Goal: Task Accomplishment & Management: Use online tool/utility

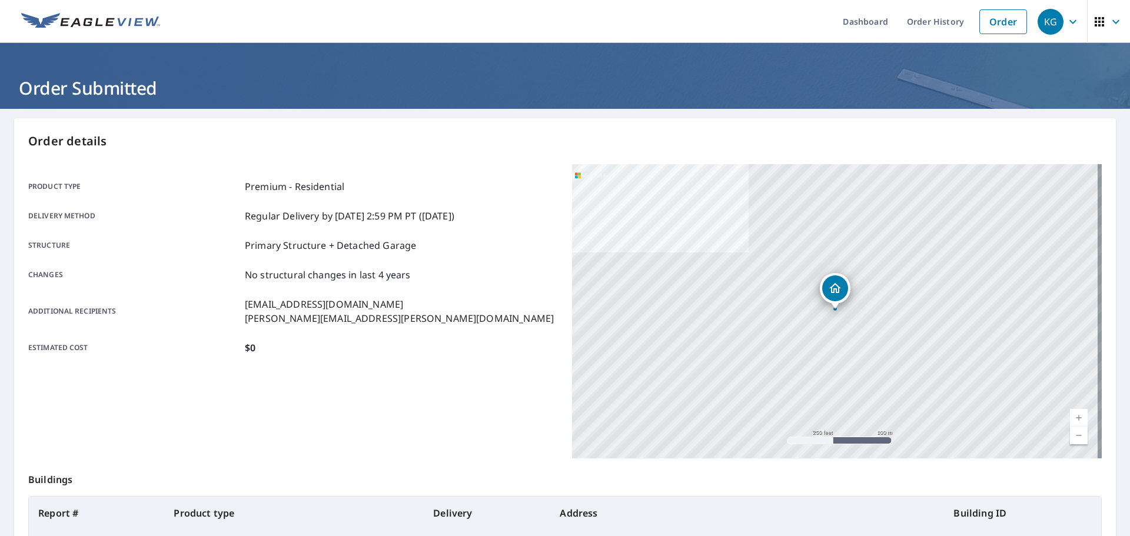
scroll to position [118, 0]
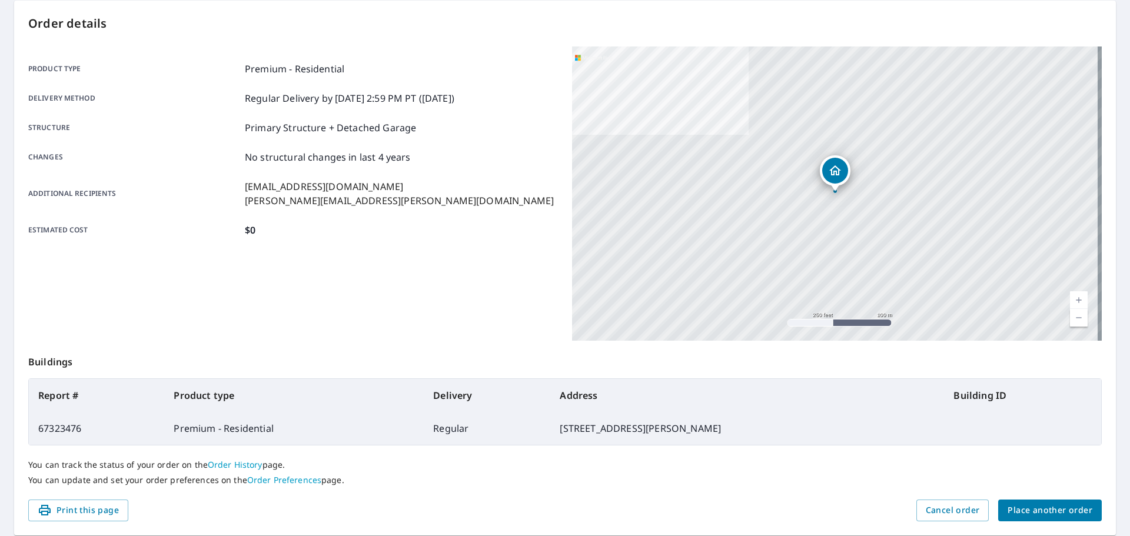
click at [1030, 503] on span "Place another order" at bounding box center [1049, 510] width 85 height 15
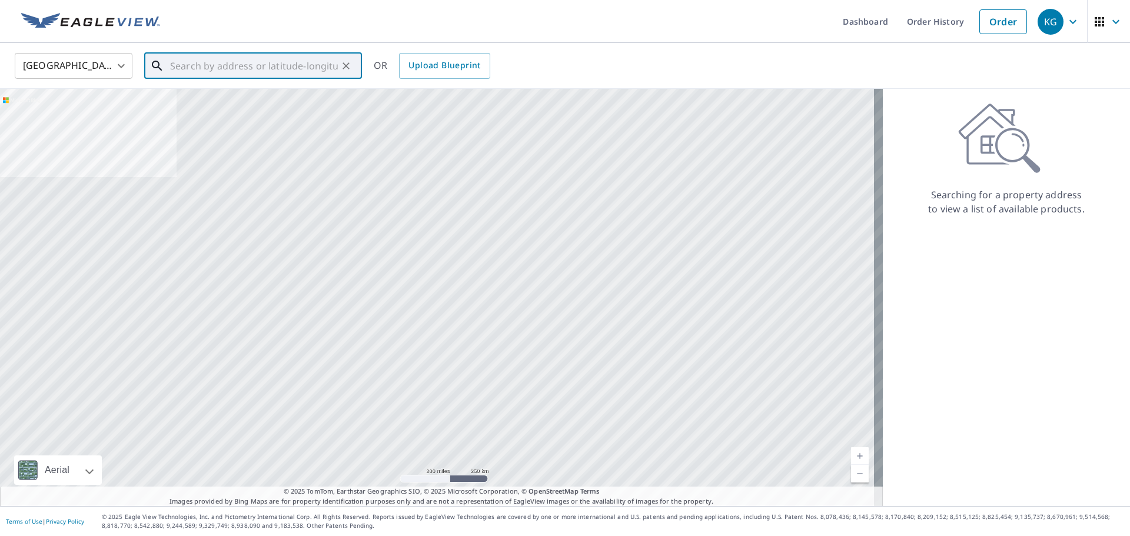
click at [259, 66] on input "text" at bounding box center [254, 65] width 168 height 33
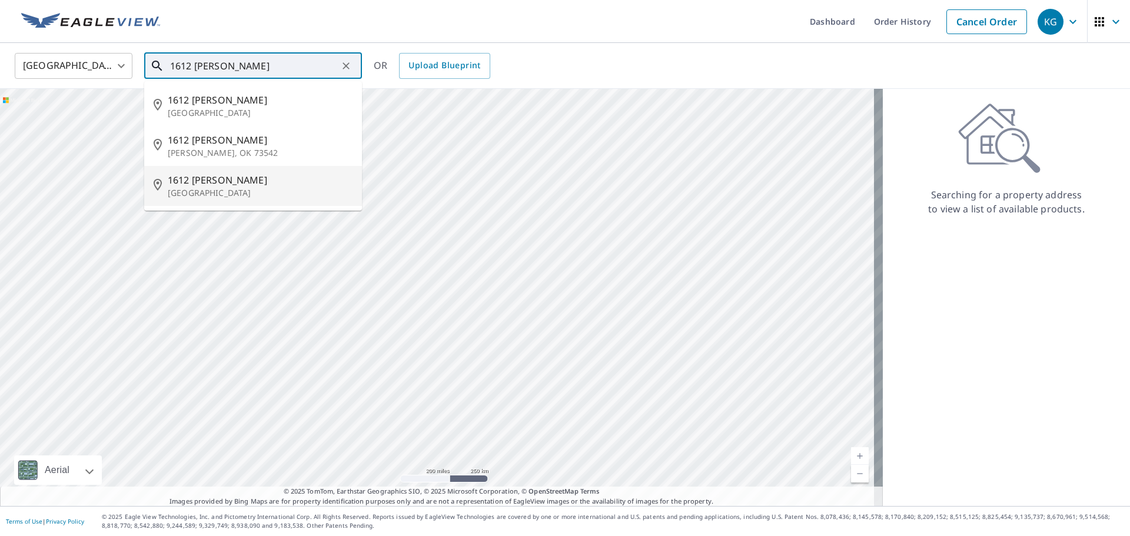
click at [272, 190] on p "[GEOGRAPHIC_DATA]" at bounding box center [260, 193] width 185 height 12
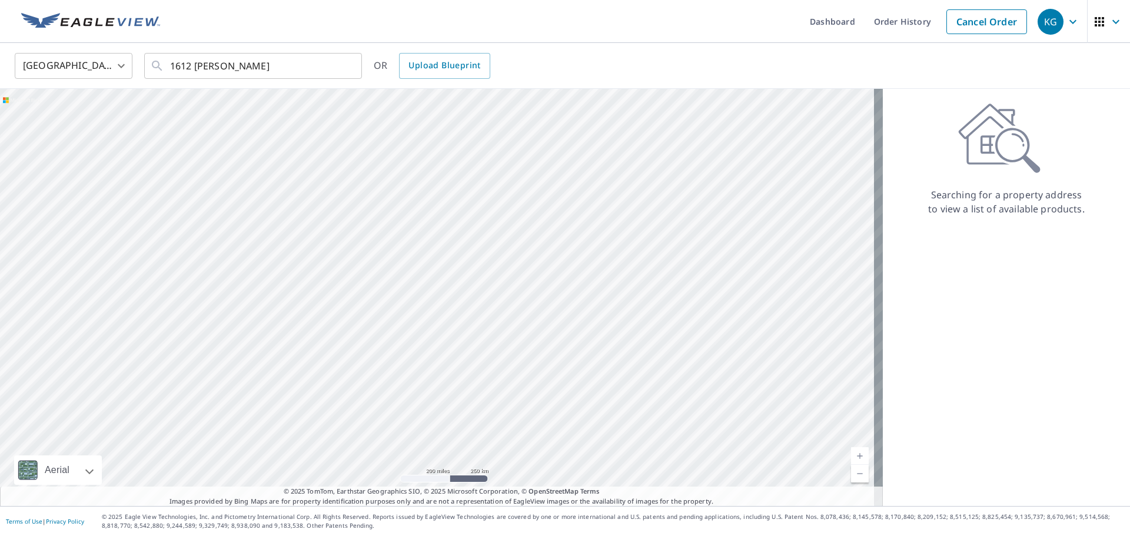
type input "[STREET_ADDRESS][PERSON_NAME]"
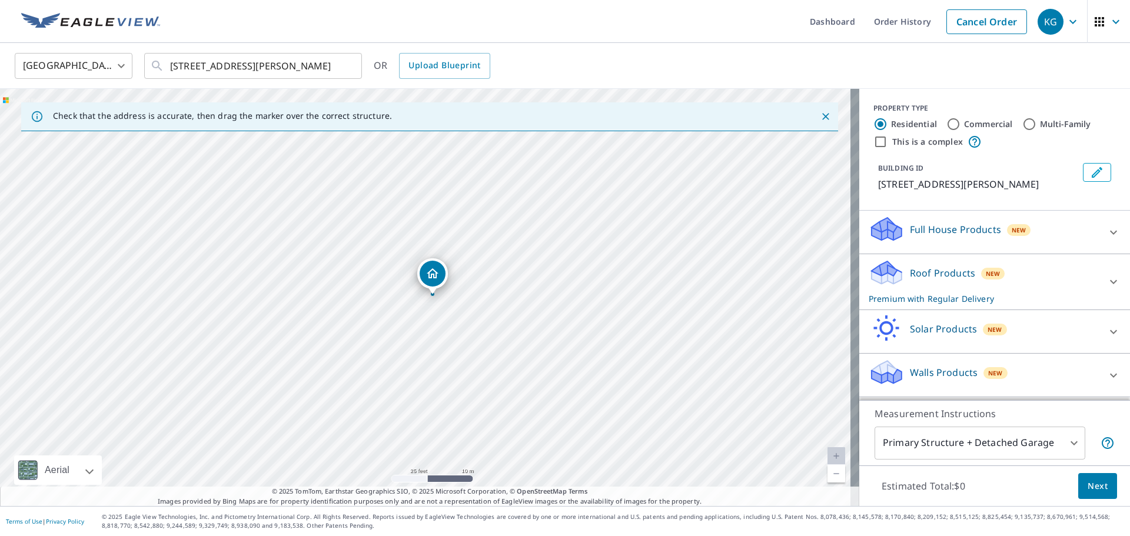
click at [1103, 487] on button "Next" at bounding box center [1097, 486] width 39 height 26
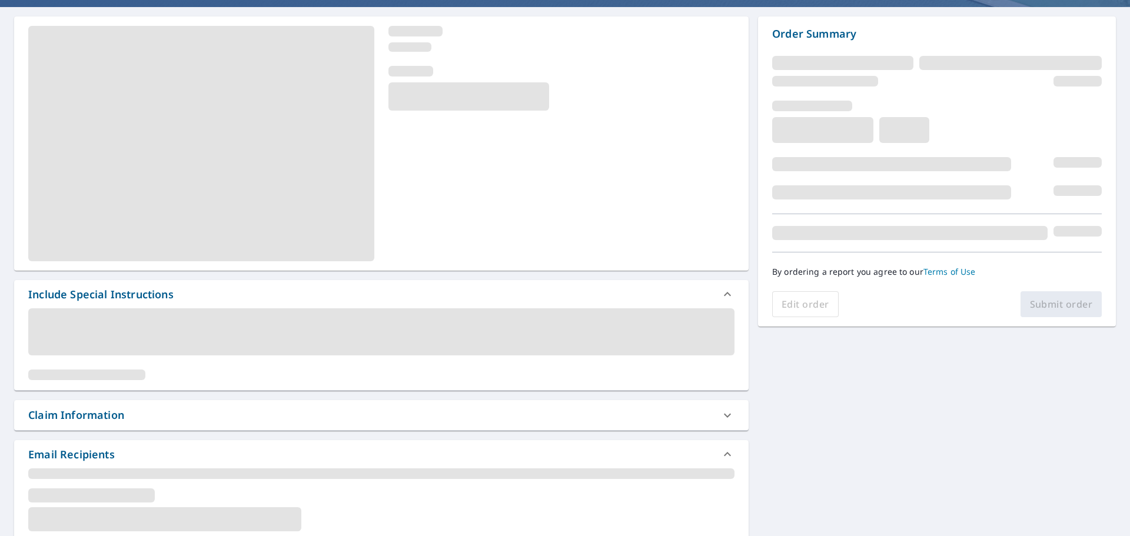
scroll to position [177, 0]
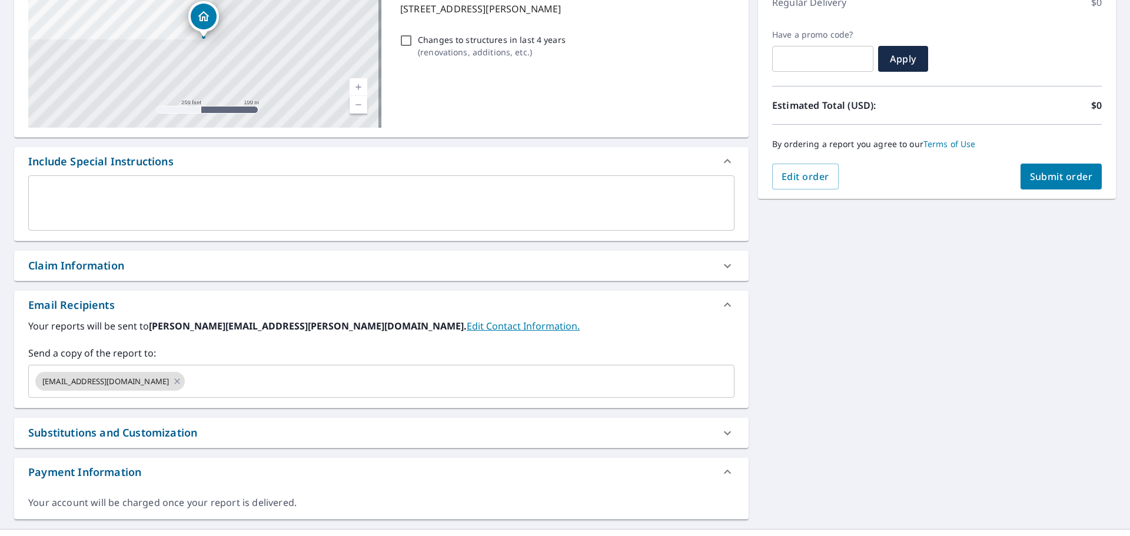
click at [144, 275] on div "Claim Information" at bounding box center [381, 266] width 734 height 30
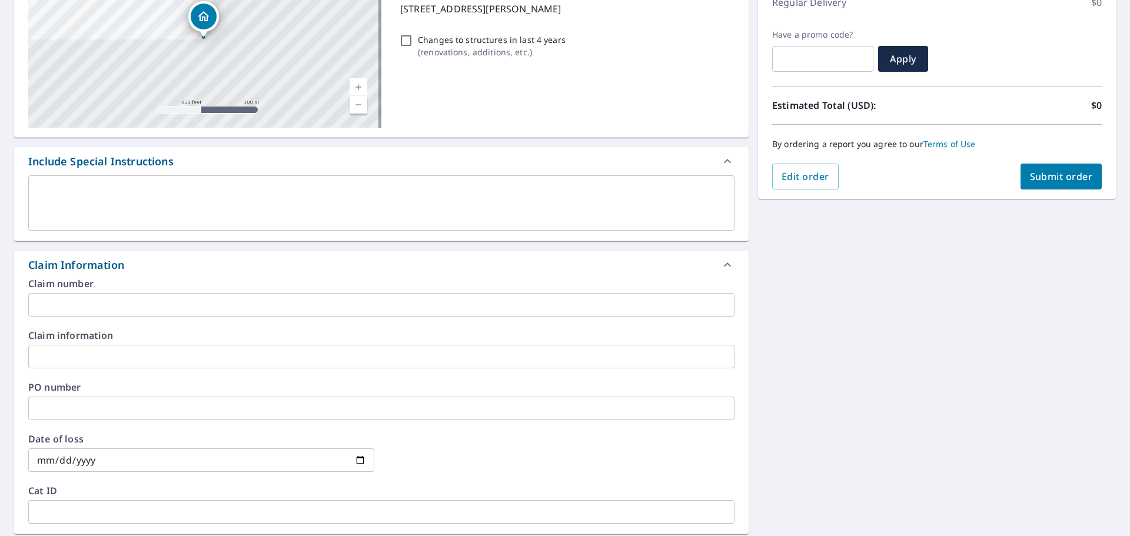
click at [133, 288] on div "Claim number ​" at bounding box center [381, 298] width 706 height 38
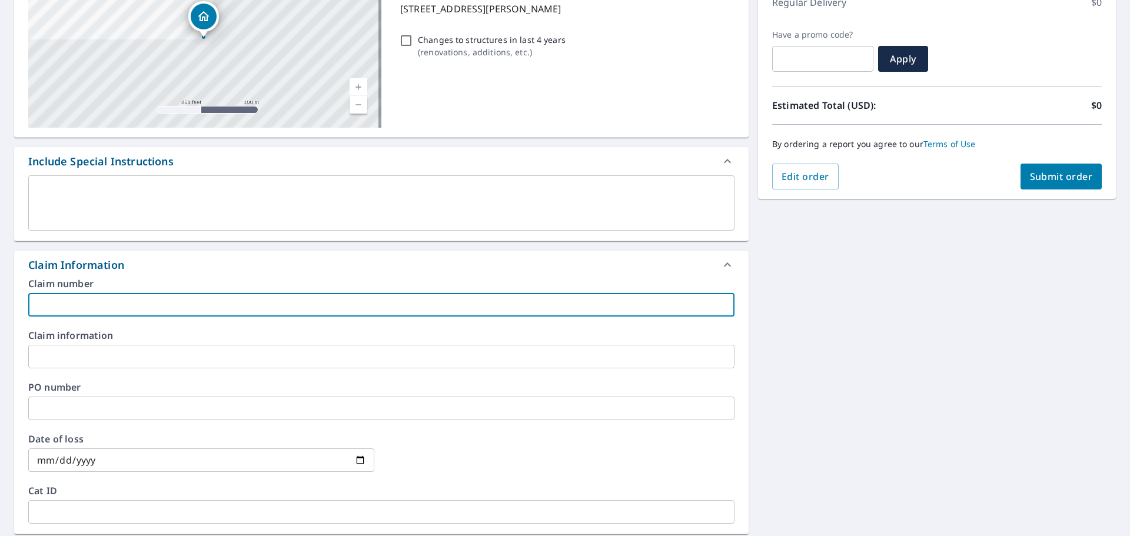
click at [130, 305] on input "text" at bounding box center [381, 305] width 706 height 24
type input "[PERSON_NAME]-vs"
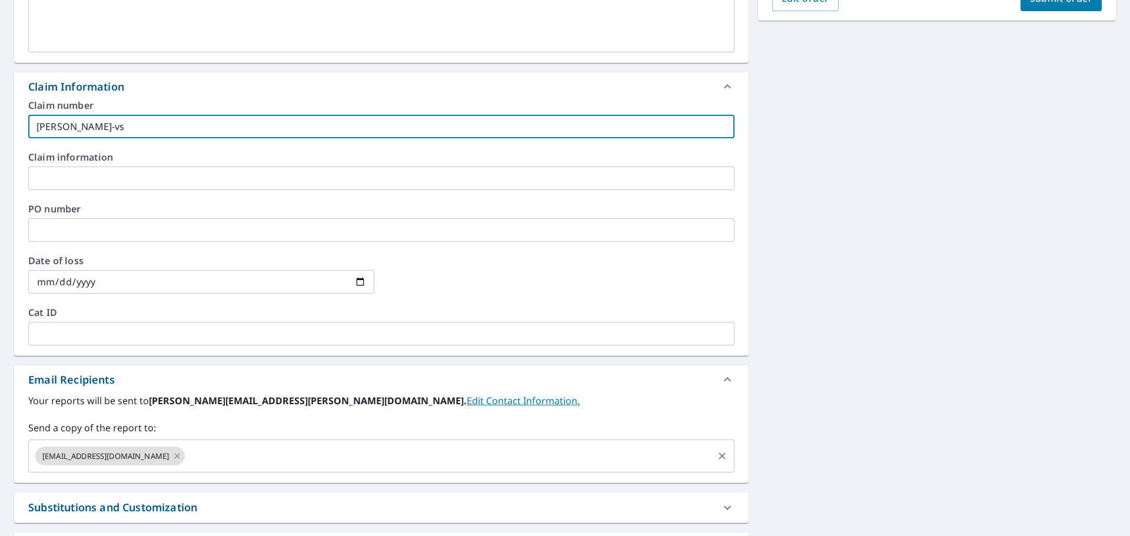
scroll to position [453, 0]
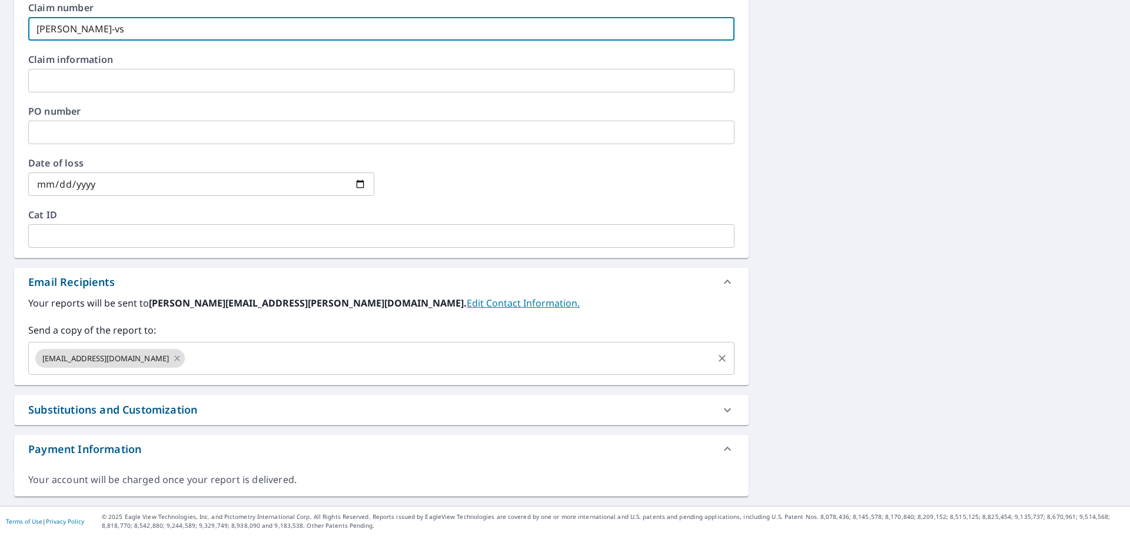
click at [180, 371] on div "[EMAIL_ADDRESS][DOMAIN_NAME] ​" at bounding box center [381, 358] width 706 height 33
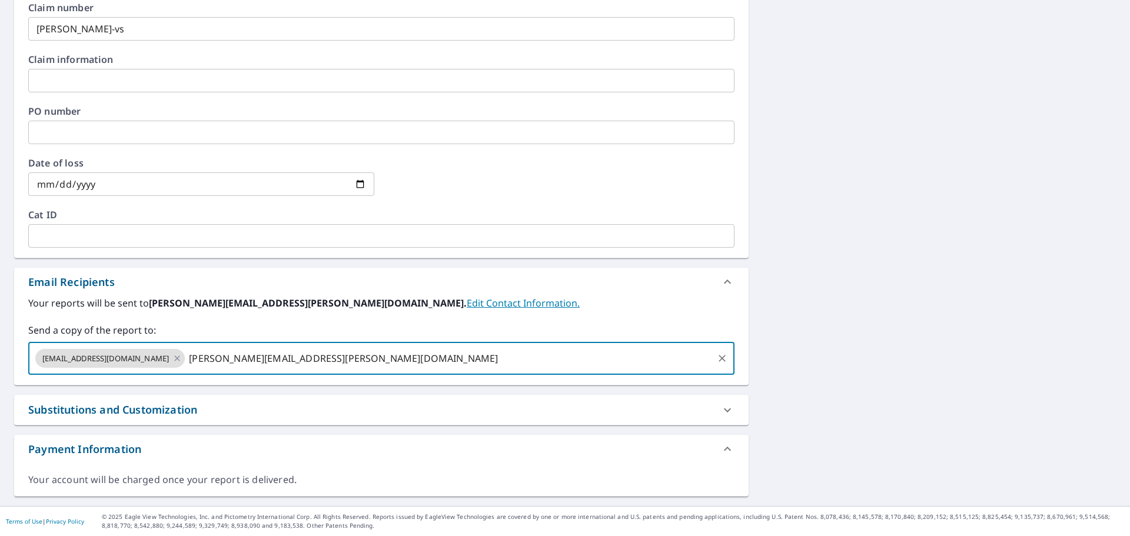
type input "[PERSON_NAME][EMAIL_ADDRESS][PERSON_NAME][DOMAIN_NAME]"
click at [821, 288] on div "[STREET_ADDRESS][PERSON_NAME] Aerial Road A standard road map Aerial A detailed…" at bounding box center [565, 81] width 1130 height 850
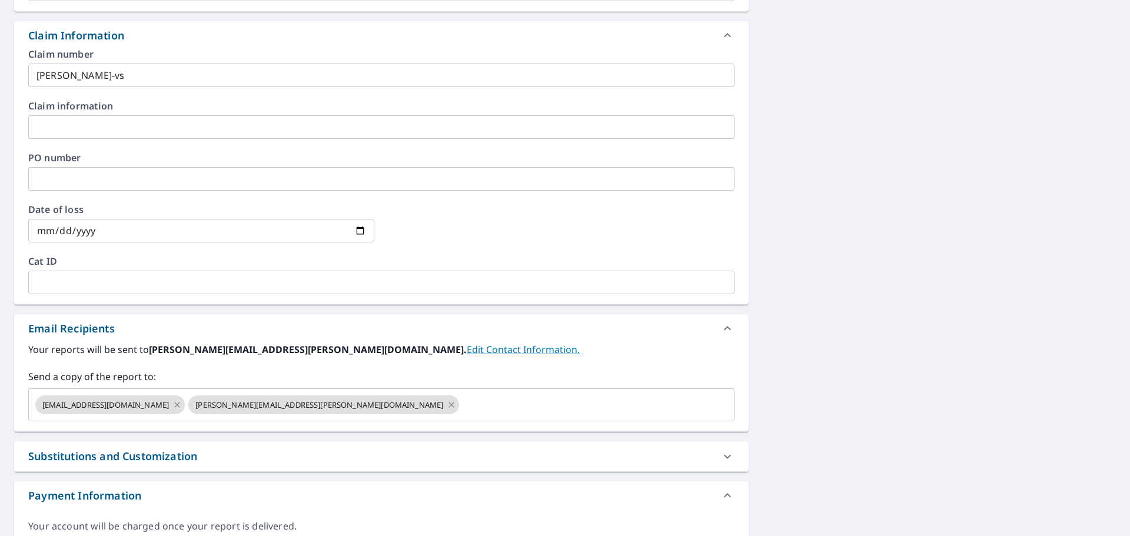
scroll to position [217, 0]
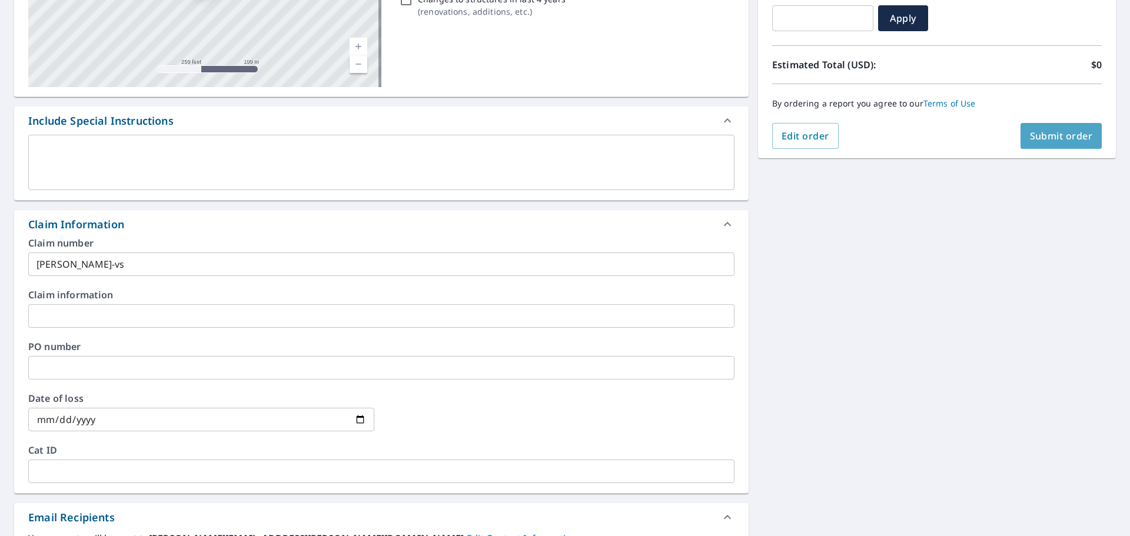
click at [1047, 136] on span "Submit order" at bounding box center [1061, 135] width 63 height 13
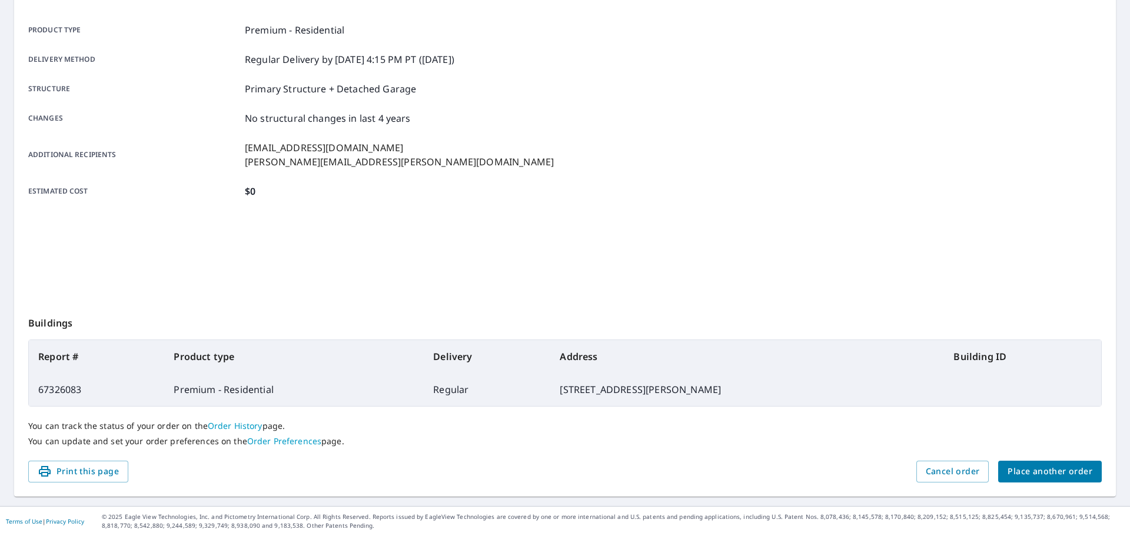
scroll to position [157, 0]
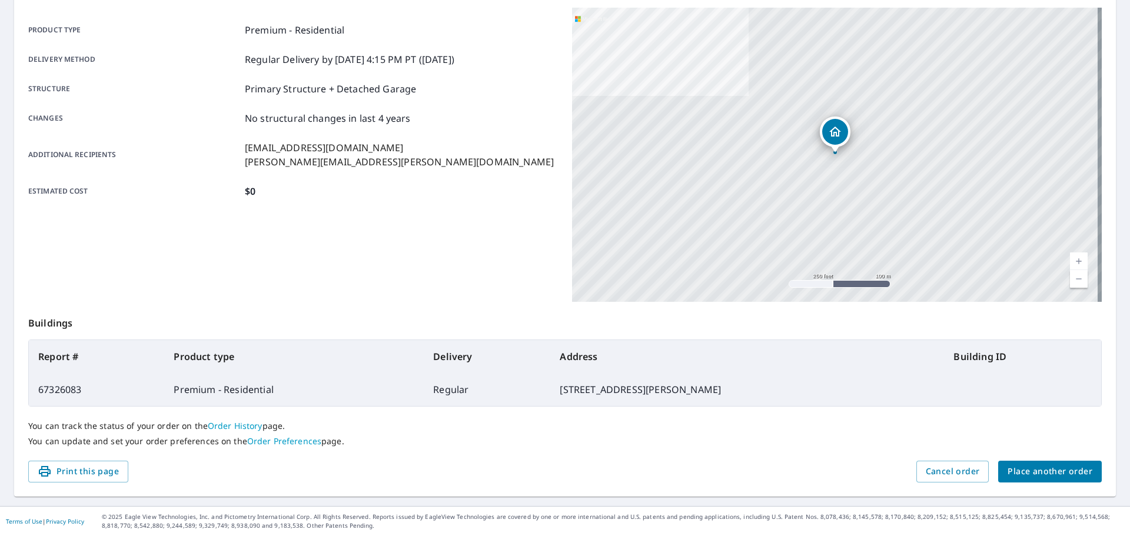
click at [1054, 473] on span "Place another order" at bounding box center [1049, 471] width 85 height 15
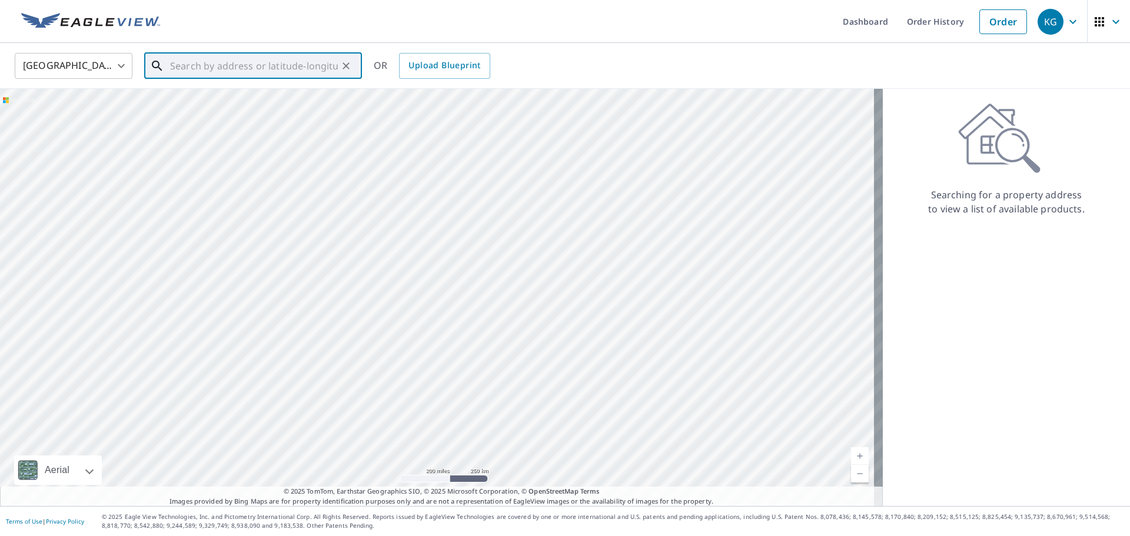
click at [251, 64] on input "text" at bounding box center [254, 65] width 168 height 33
click at [219, 118] on p "[GEOGRAPHIC_DATA]" at bounding box center [260, 113] width 185 height 12
type input "[STREET_ADDRESS]"
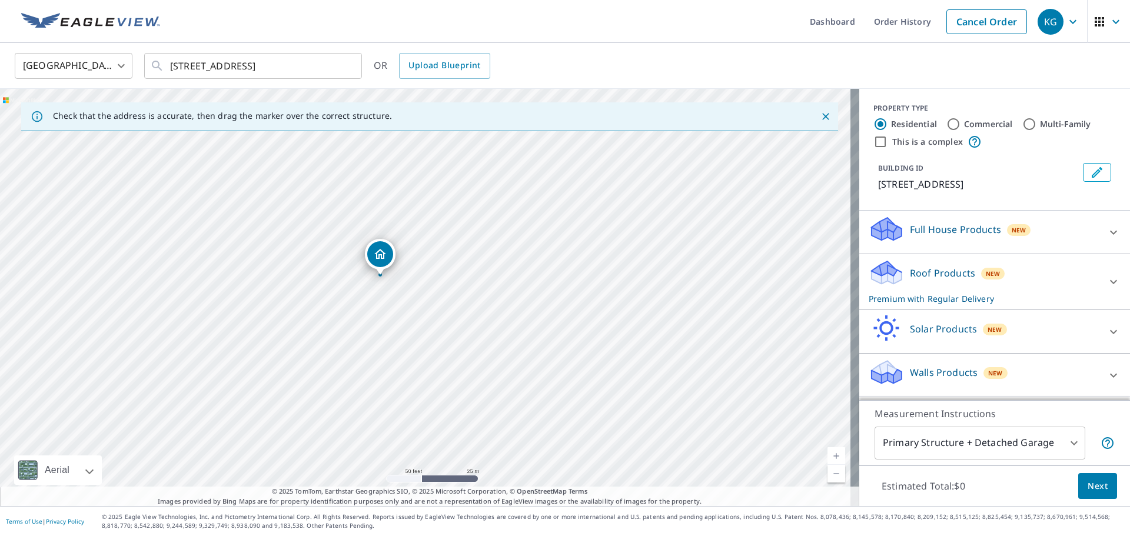
click at [1092, 490] on span "Next" at bounding box center [1097, 486] width 20 height 15
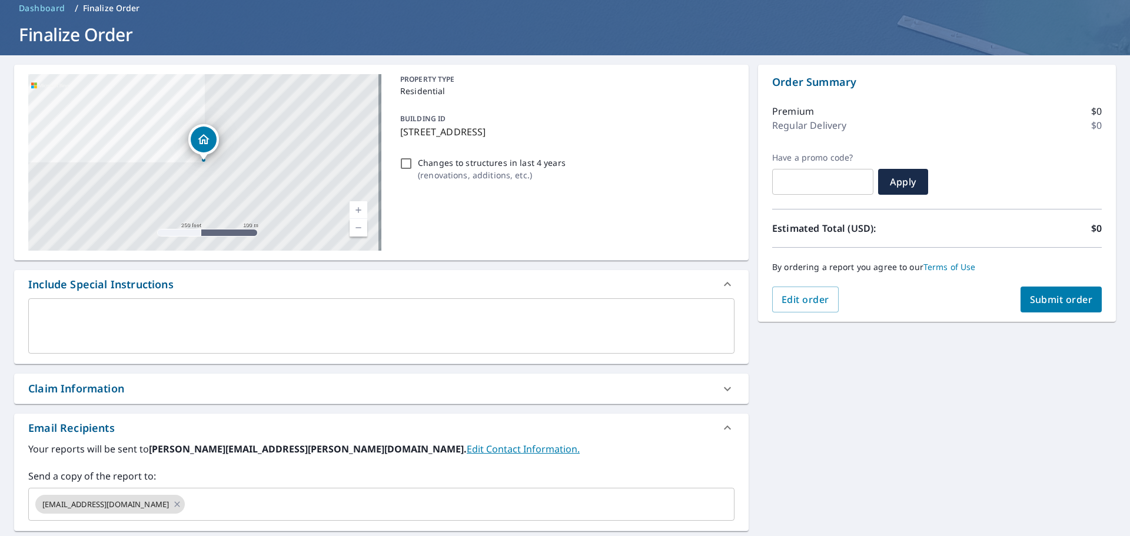
scroll to position [177, 0]
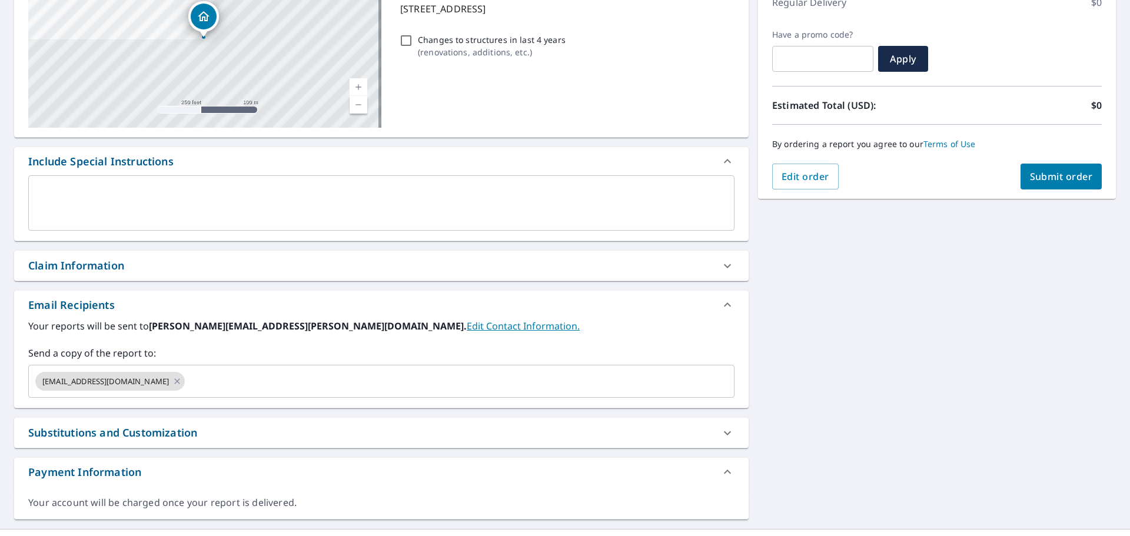
click at [115, 265] on div "Claim Information" at bounding box center [76, 266] width 96 height 16
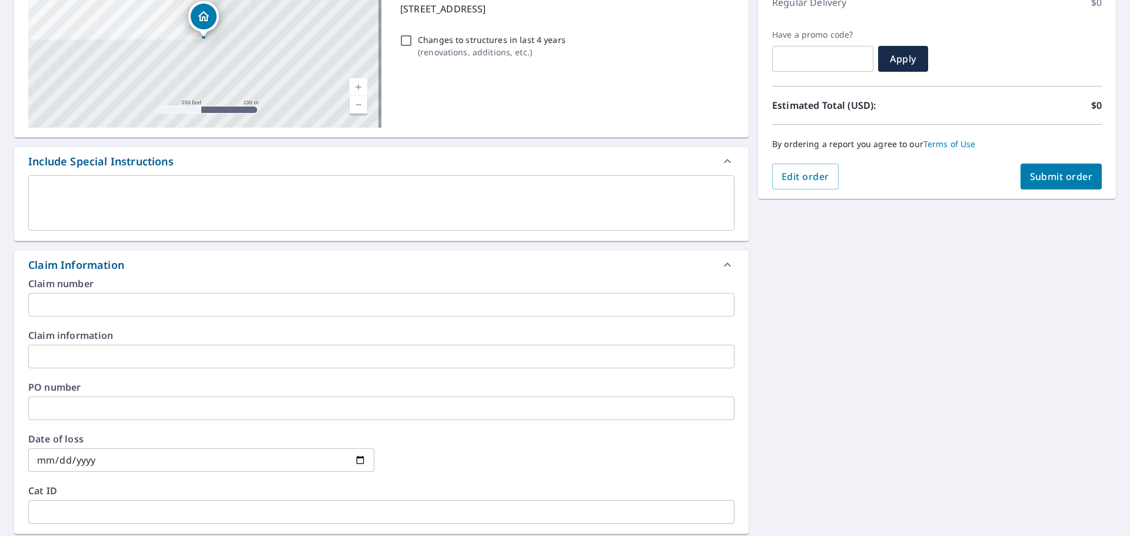
click at [132, 313] on input "text" at bounding box center [381, 305] width 706 height 24
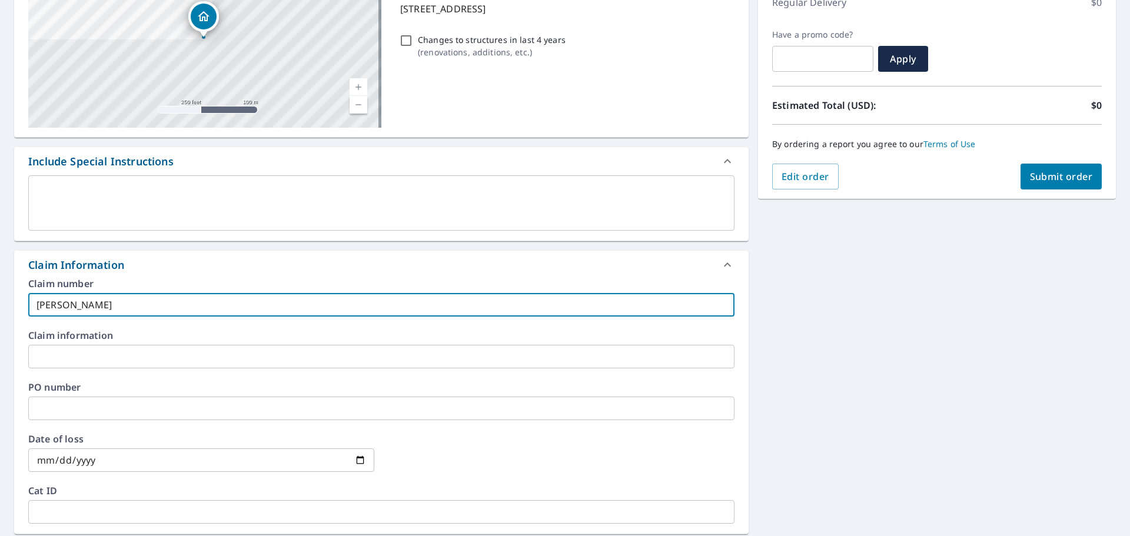
type input "[PERSON_NAME]"
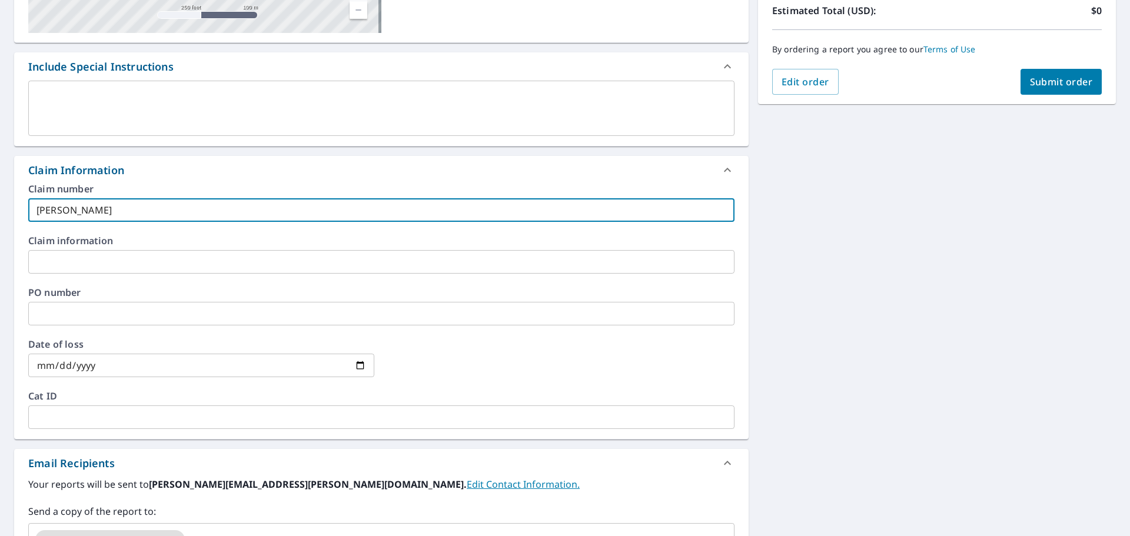
scroll to position [453, 0]
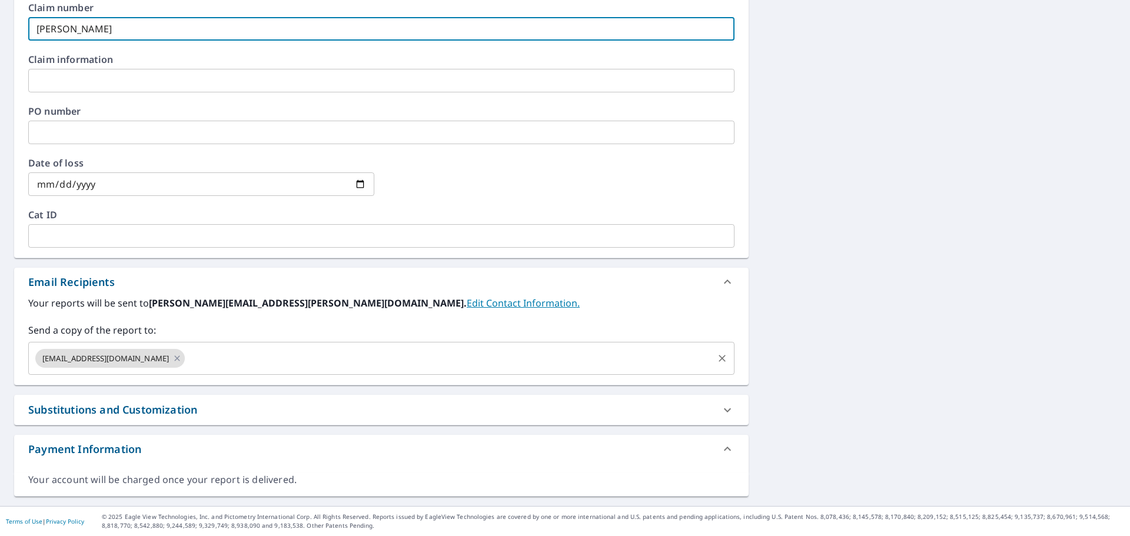
click at [179, 366] on div "[EMAIL_ADDRESS][DOMAIN_NAME] ​" at bounding box center [381, 358] width 706 height 33
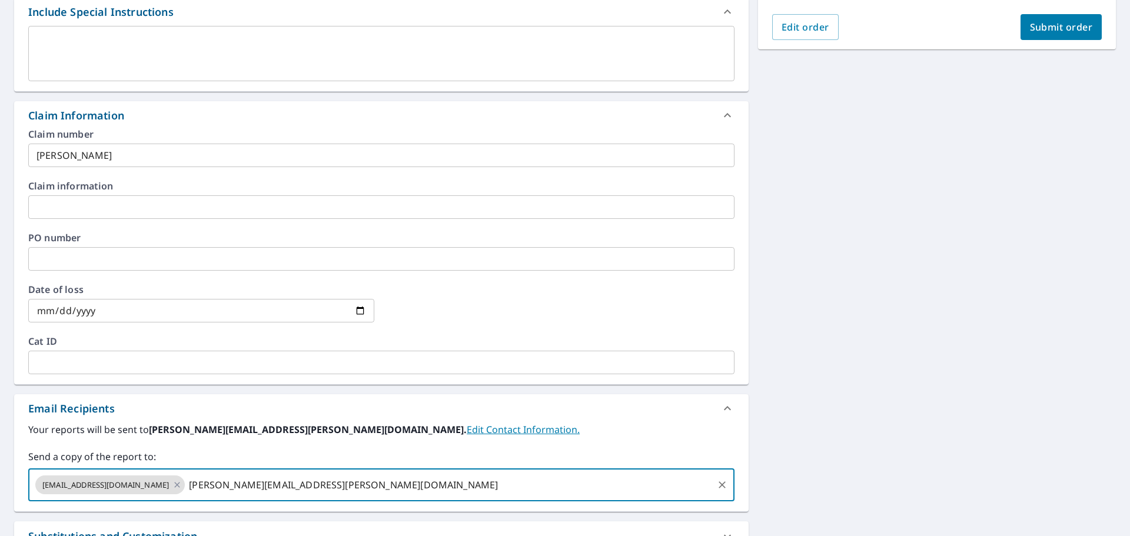
scroll to position [99, 0]
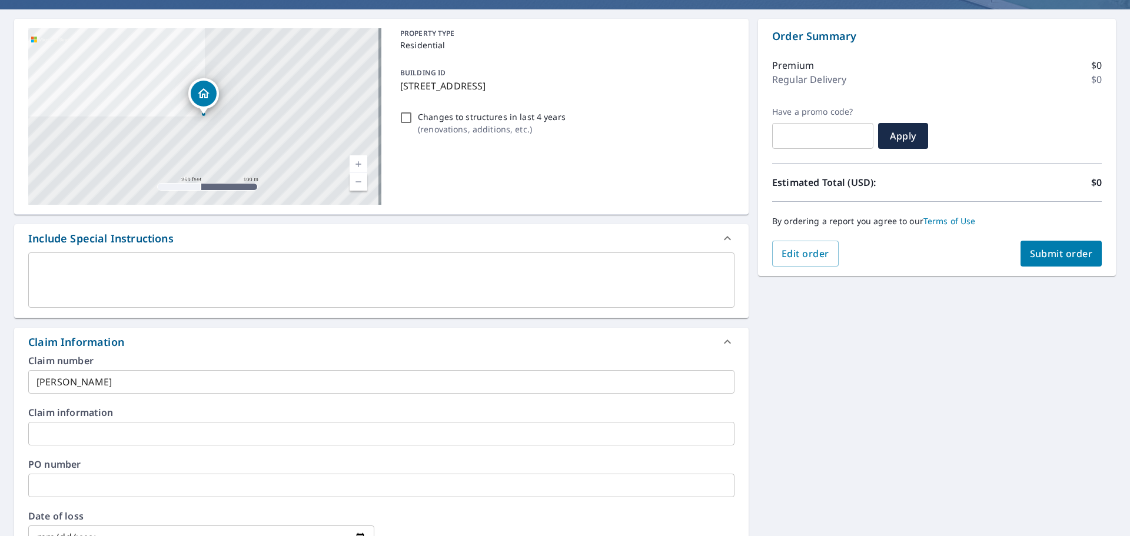
type input "[PERSON_NAME][EMAIL_ADDRESS][PERSON_NAME][DOMAIN_NAME]"
click at [1020, 244] on button "Submit order" at bounding box center [1061, 254] width 82 height 26
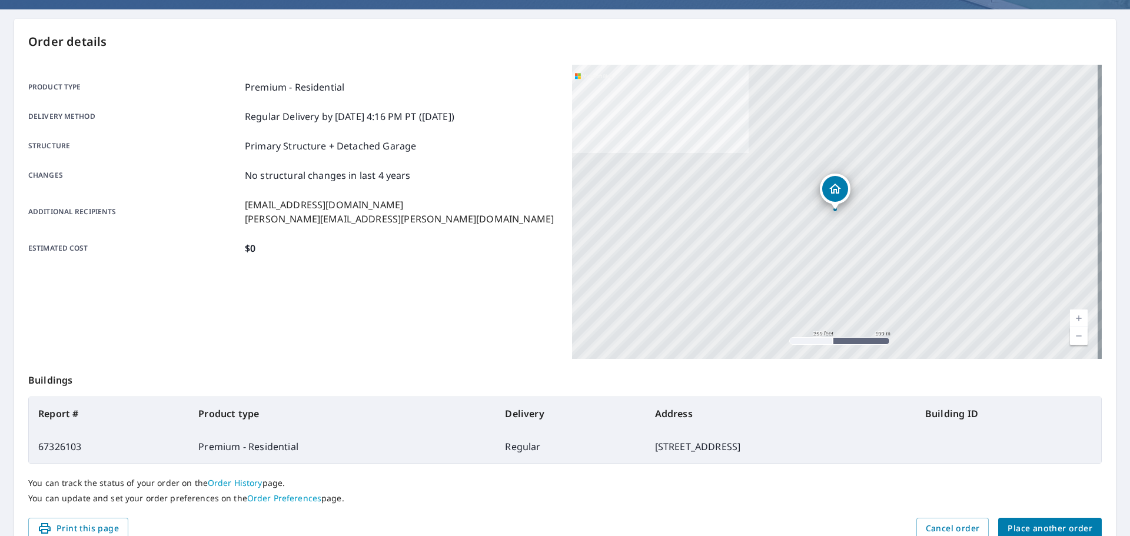
click at [1079, 526] on span "Place another order" at bounding box center [1049, 528] width 85 height 15
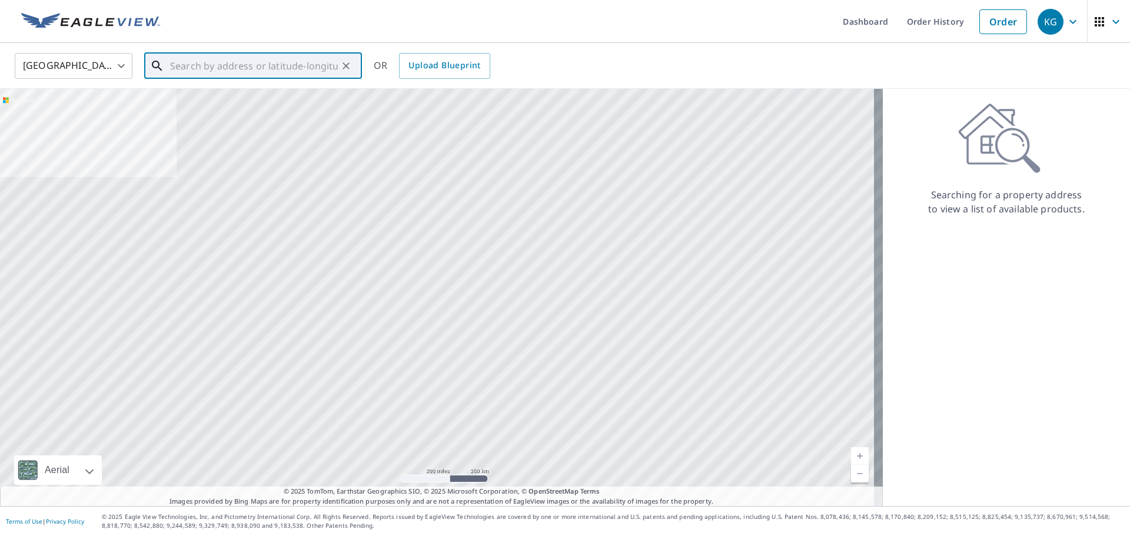
click at [209, 61] on input "text" at bounding box center [254, 65] width 168 height 33
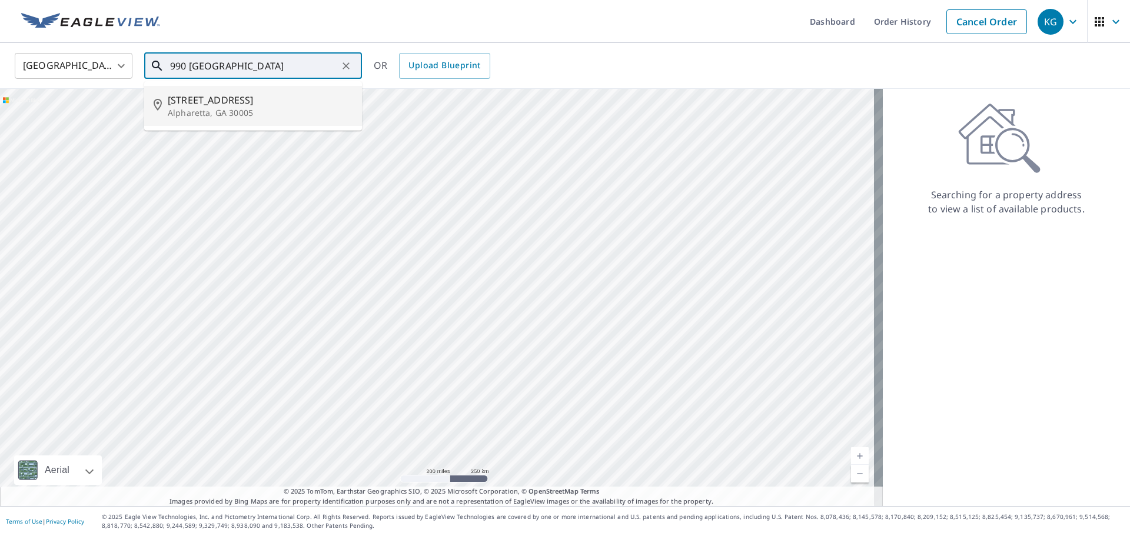
click at [160, 88] on li "[STREET_ADDRESS][PERSON_NAME]" at bounding box center [253, 106] width 218 height 40
type input "[STREET_ADDRESS][PERSON_NAME]"
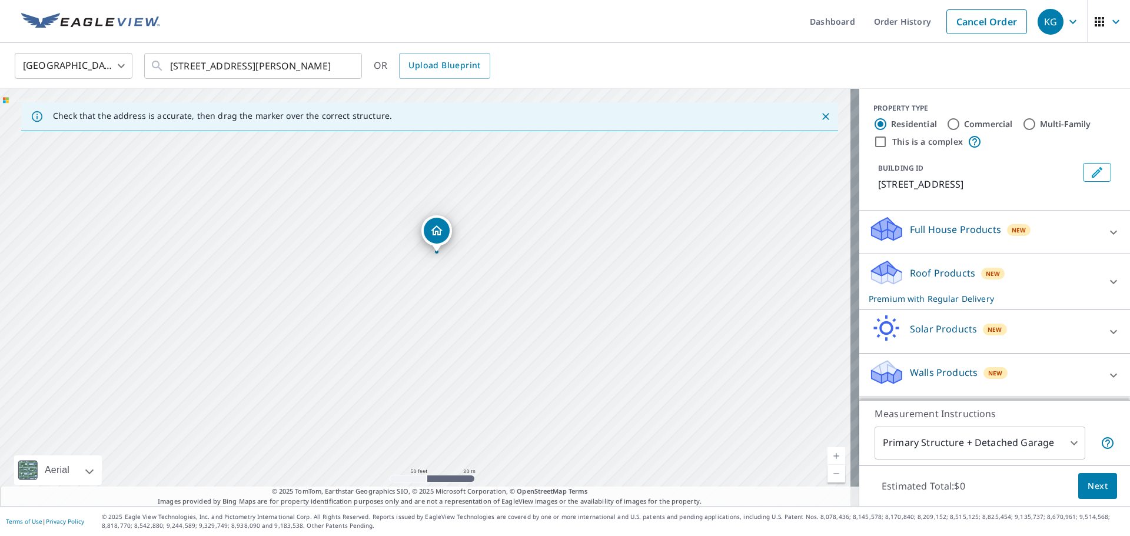
drag, startPoint x: 440, startPoint y: 430, endPoint x: 452, endPoint y: 385, distance: 46.2
click at [452, 385] on div "[STREET_ADDRESS][PERSON_NAME]" at bounding box center [429, 297] width 859 height 417
click at [1096, 481] on span "Next" at bounding box center [1097, 486] width 20 height 15
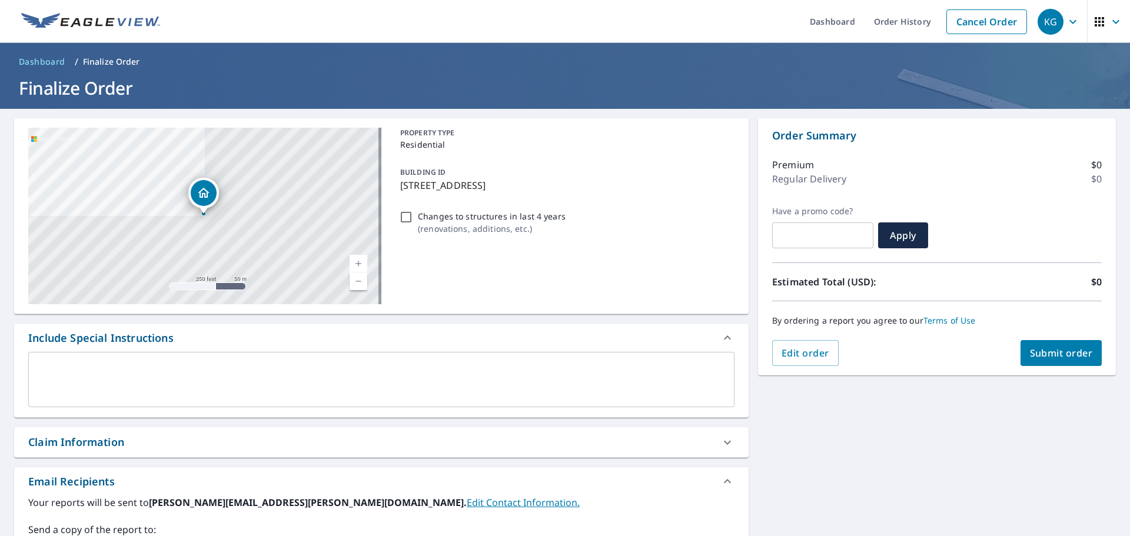
click at [246, 438] on div "Claim Information" at bounding box center [370, 442] width 685 height 16
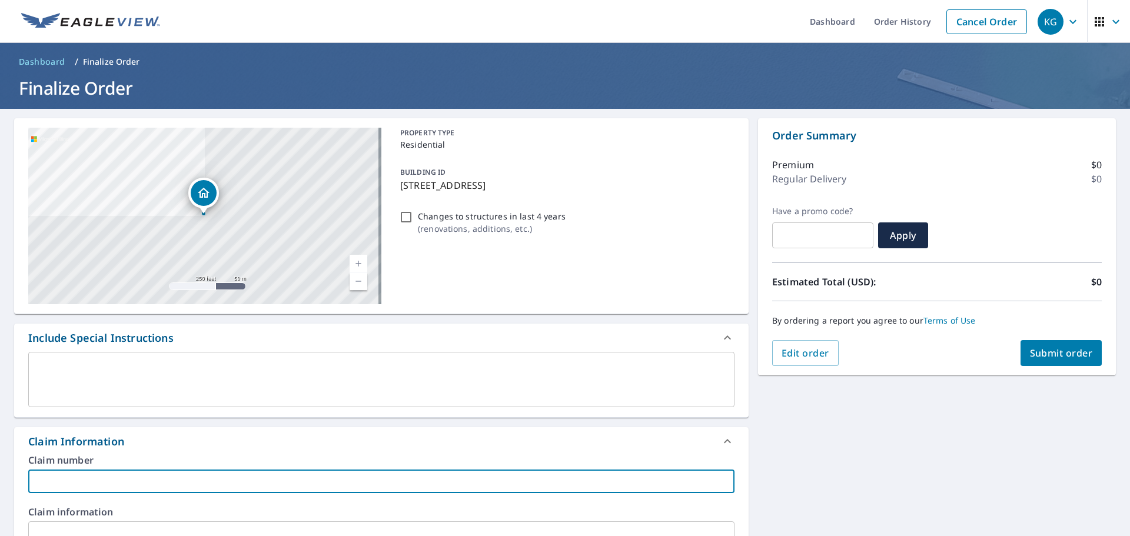
click at [254, 473] on input "text" at bounding box center [381, 482] width 706 height 24
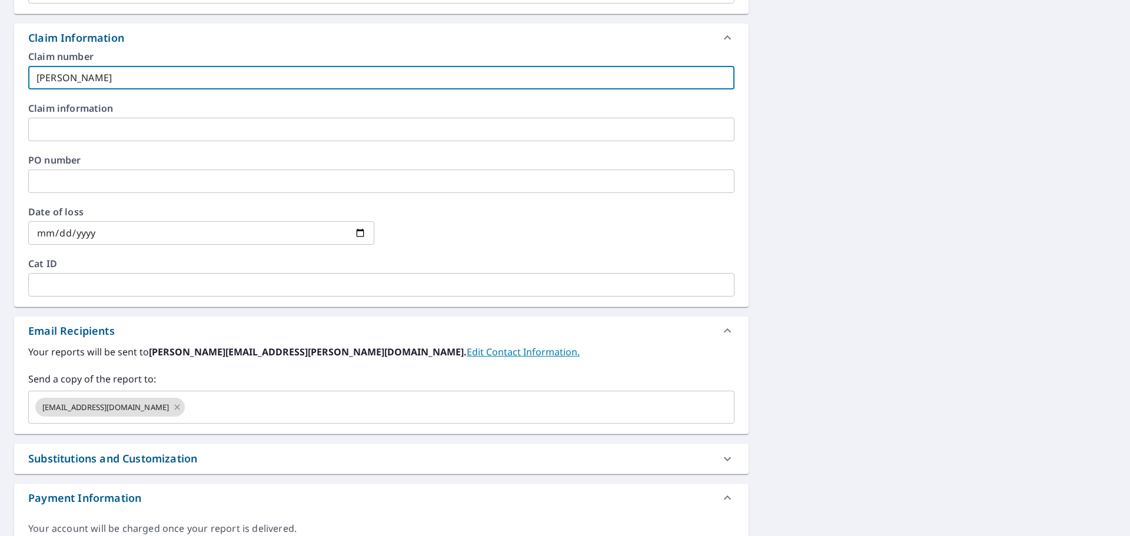
scroll to position [412, 0]
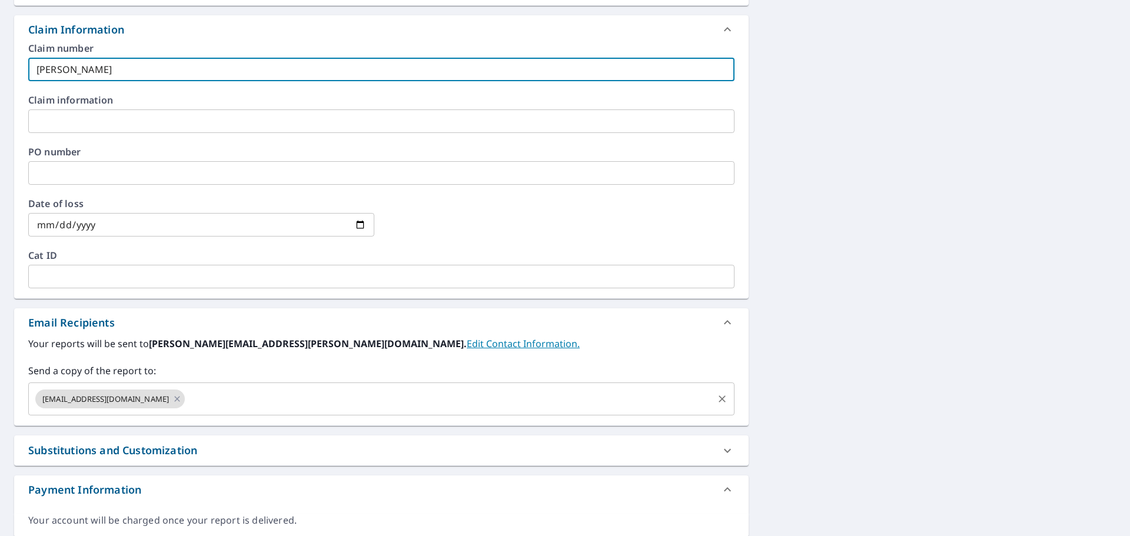
click at [189, 415] on div "[EMAIL_ADDRESS][DOMAIN_NAME] ​" at bounding box center [381, 398] width 706 height 33
type input "[PERSON_NAME]"
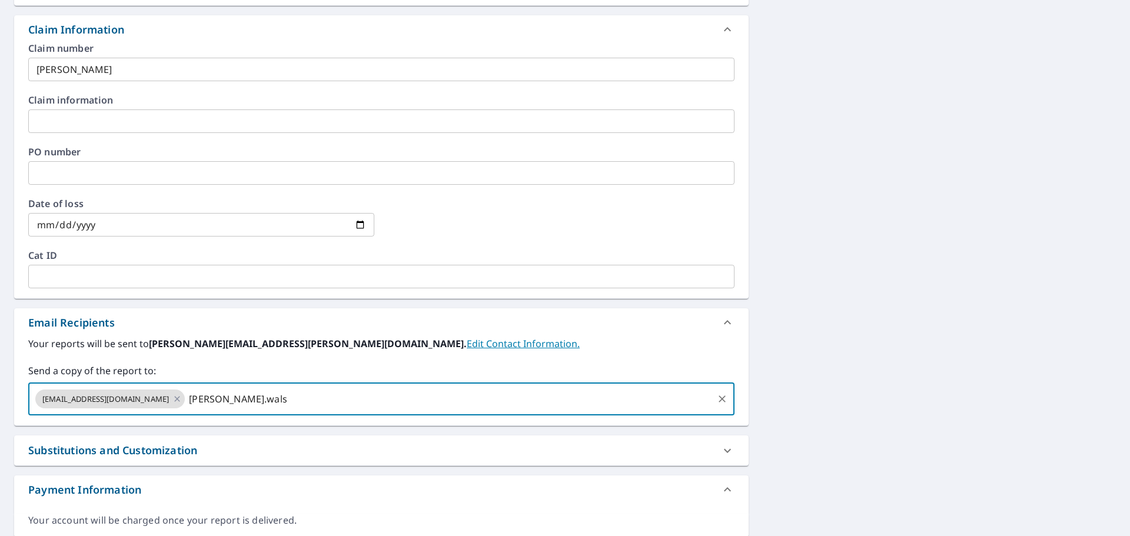
type input "[PERSON_NAME].[PERSON_NAME]"
type input "[PERSON_NAME][EMAIL_ADDRESS][PERSON_NAME][DOMAIN_NAME]"
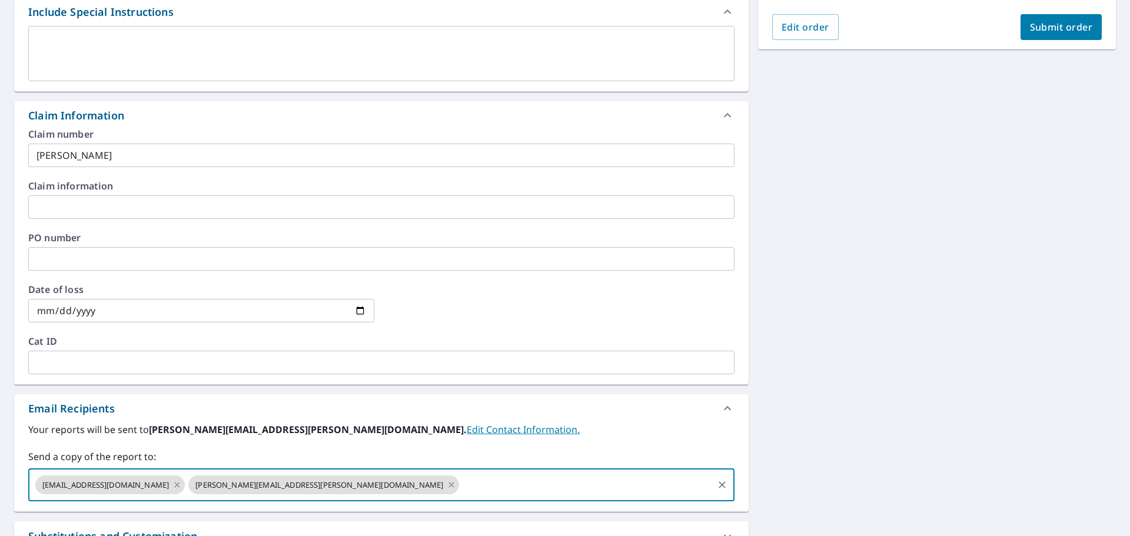
scroll to position [177, 0]
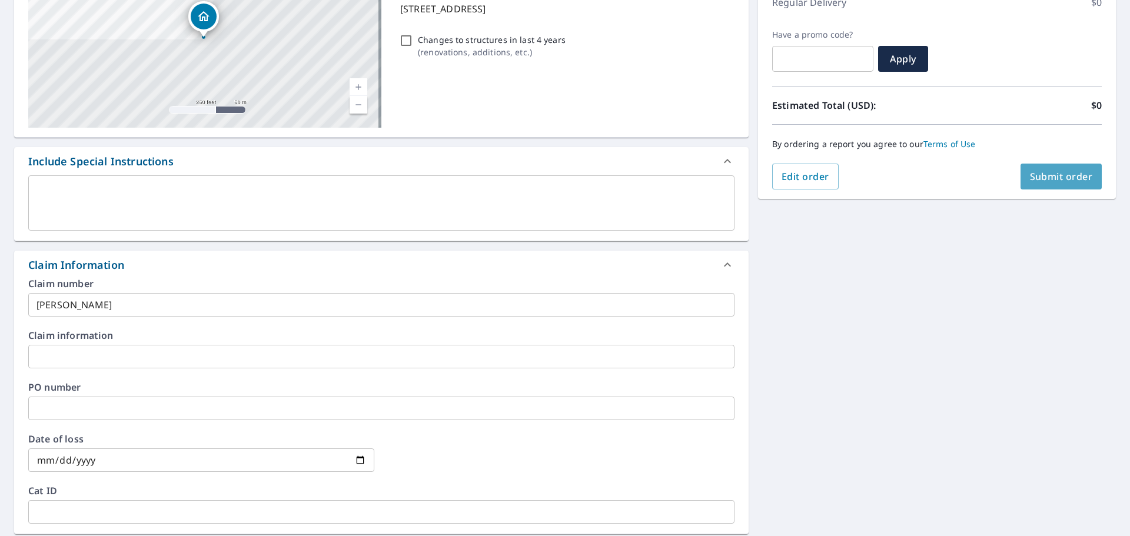
click at [1060, 164] on button "Submit order" at bounding box center [1061, 177] width 82 height 26
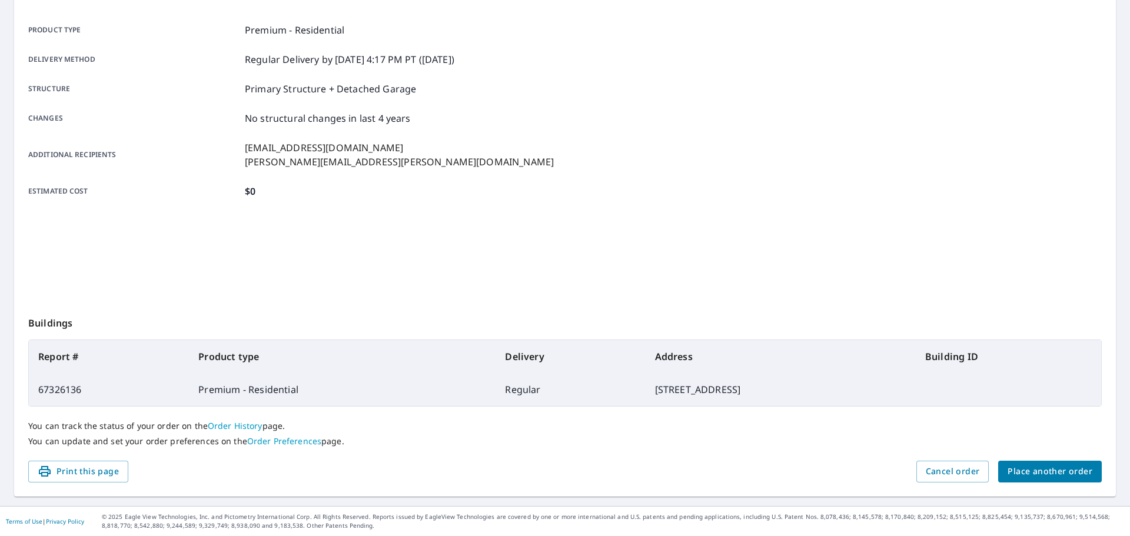
scroll to position [157, 0]
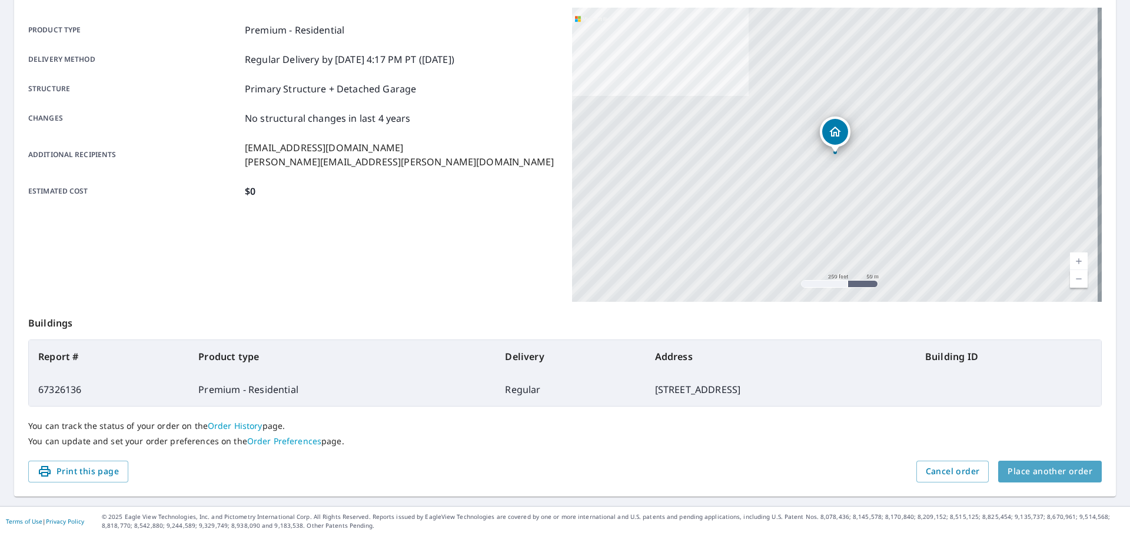
click at [1072, 477] on span "Place another order" at bounding box center [1049, 471] width 85 height 15
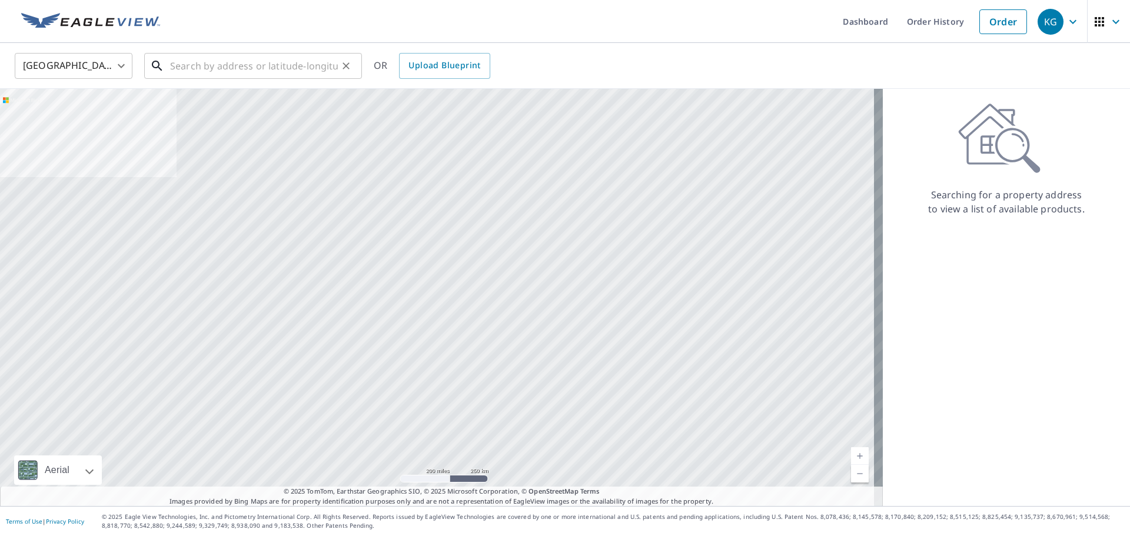
click at [173, 61] on input "text" at bounding box center [254, 65] width 168 height 33
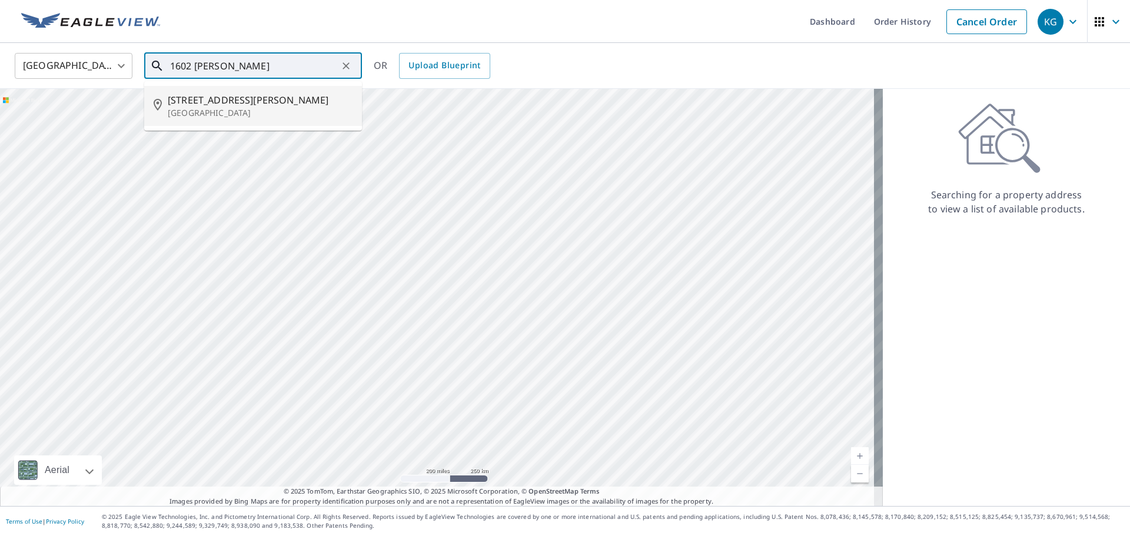
click at [191, 96] on span "[STREET_ADDRESS][PERSON_NAME]" at bounding box center [260, 100] width 185 height 14
type input "[STREET_ADDRESS][PERSON_NAME]"
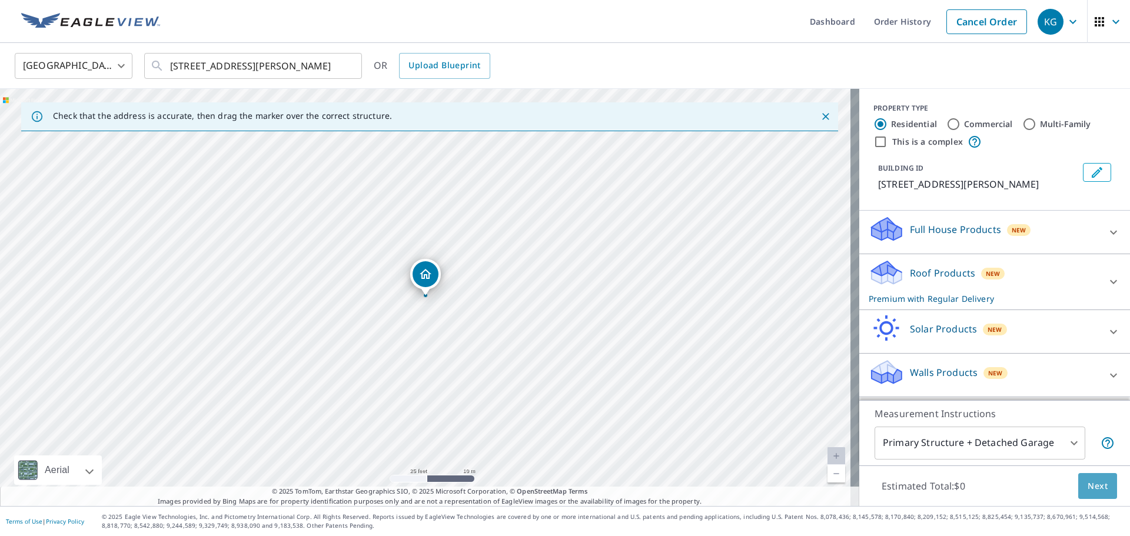
click at [1087, 485] on span "Next" at bounding box center [1097, 486] width 20 height 15
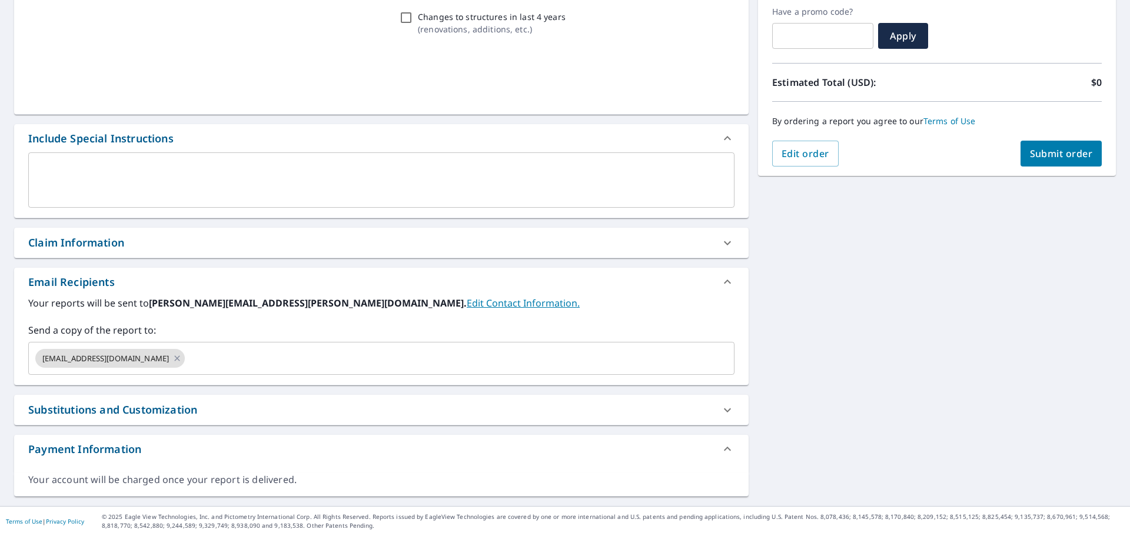
scroll to position [199, 0]
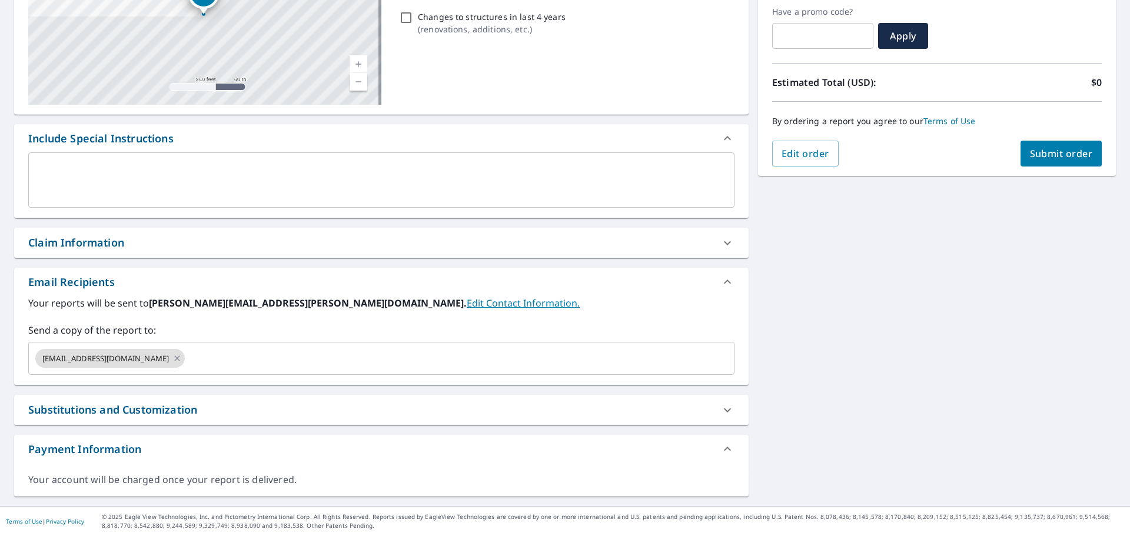
click at [153, 231] on div "Claim Information" at bounding box center [381, 243] width 734 height 30
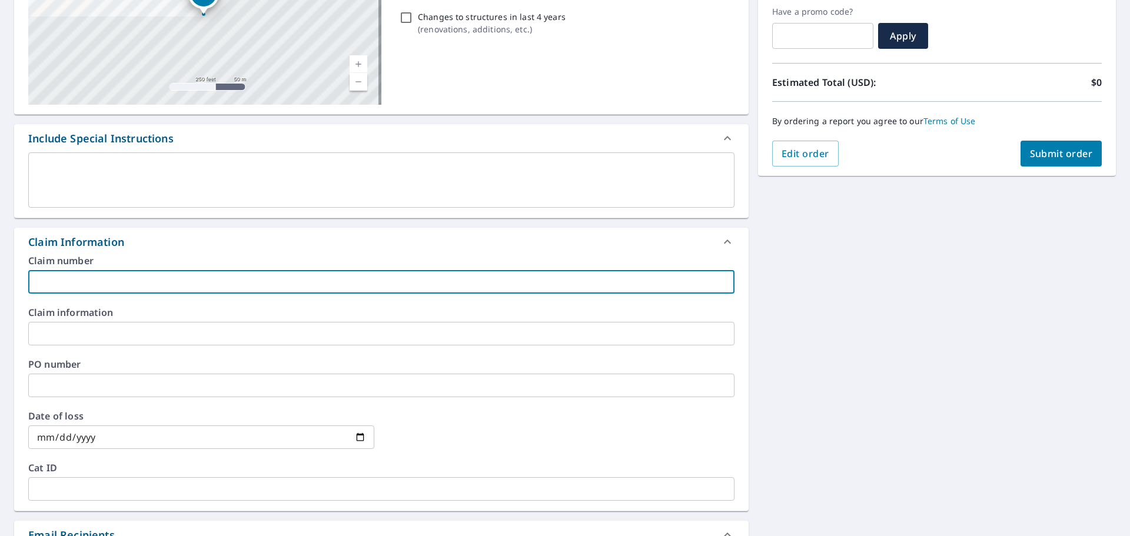
click at [150, 280] on input "text" at bounding box center [381, 282] width 706 height 24
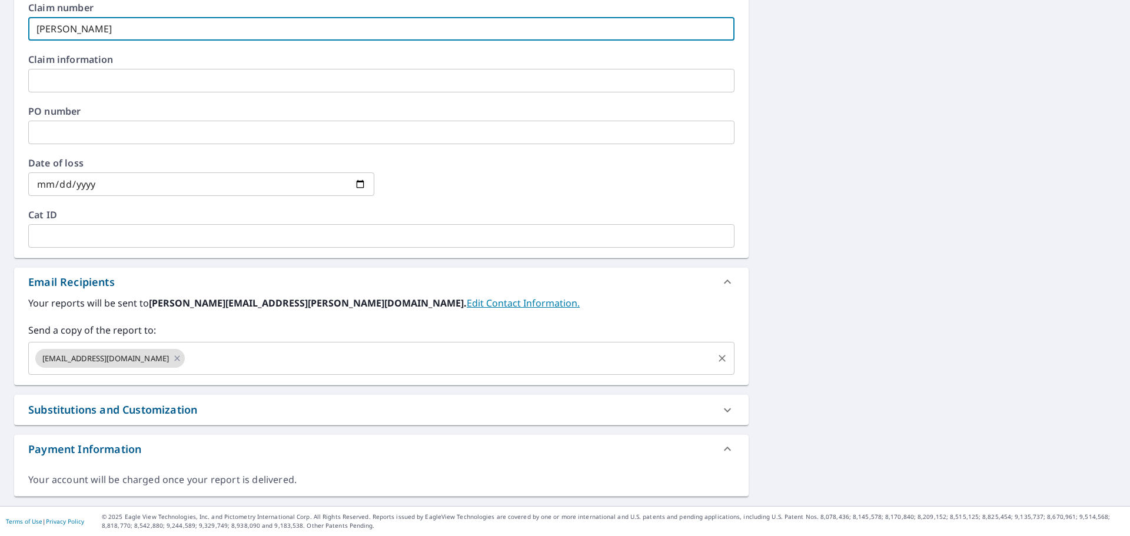
type input "[PERSON_NAME]"
click at [187, 362] on input "text" at bounding box center [449, 358] width 525 height 22
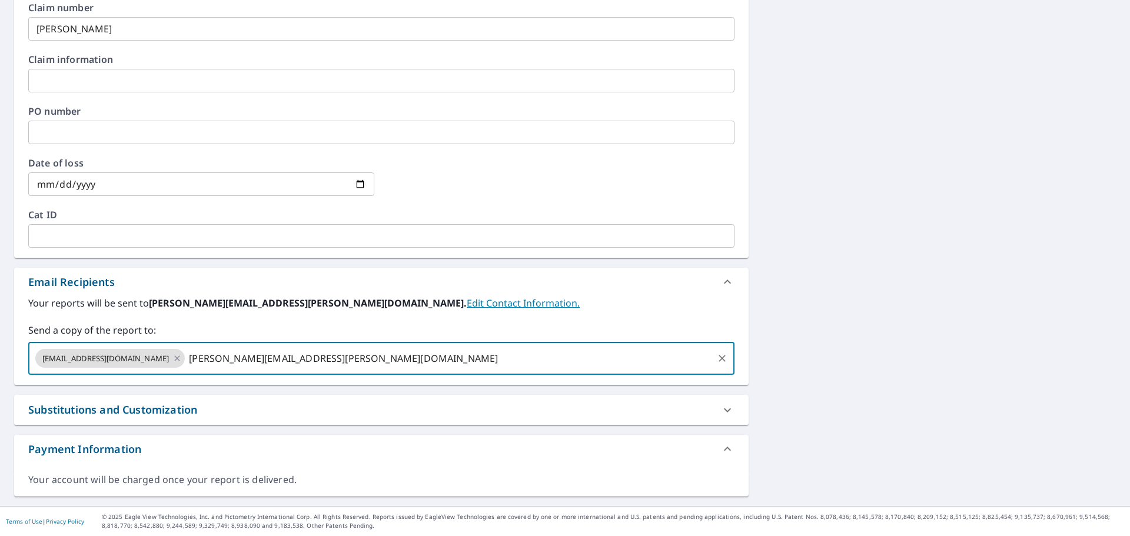
type input "[PERSON_NAME][EMAIL_ADDRESS][PERSON_NAME][DOMAIN_NAME]"
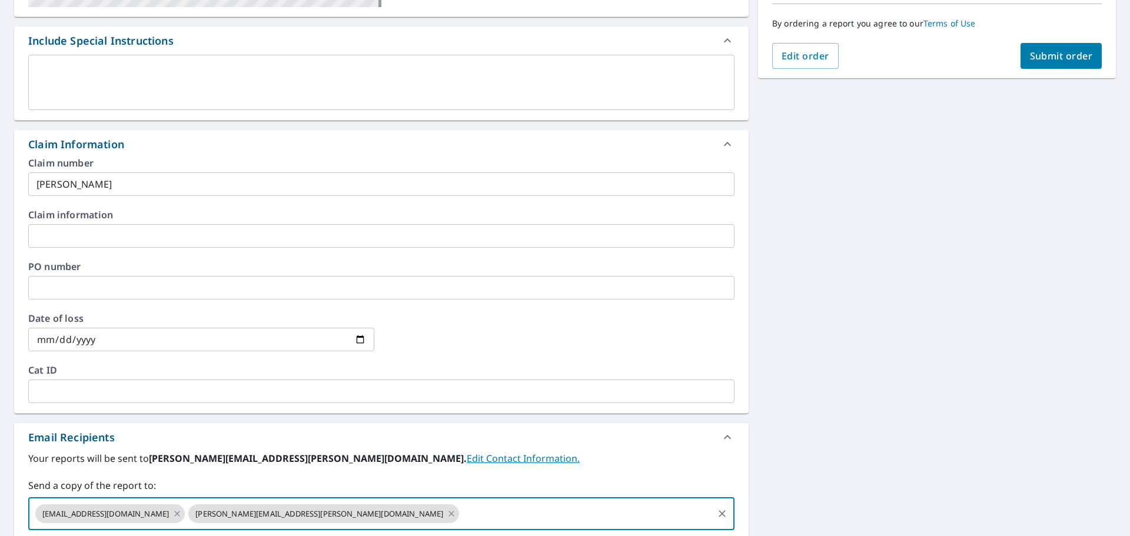
scroll to position [217, 0]
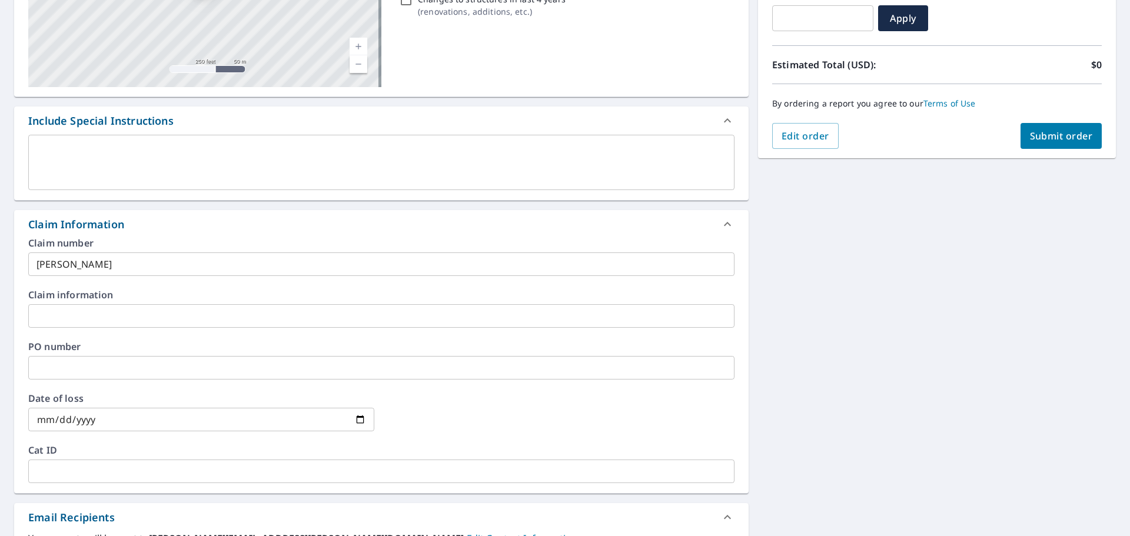
click at [1052, 143] on button "Submit order" at bounding box center [1061, 136] width 82 height 26
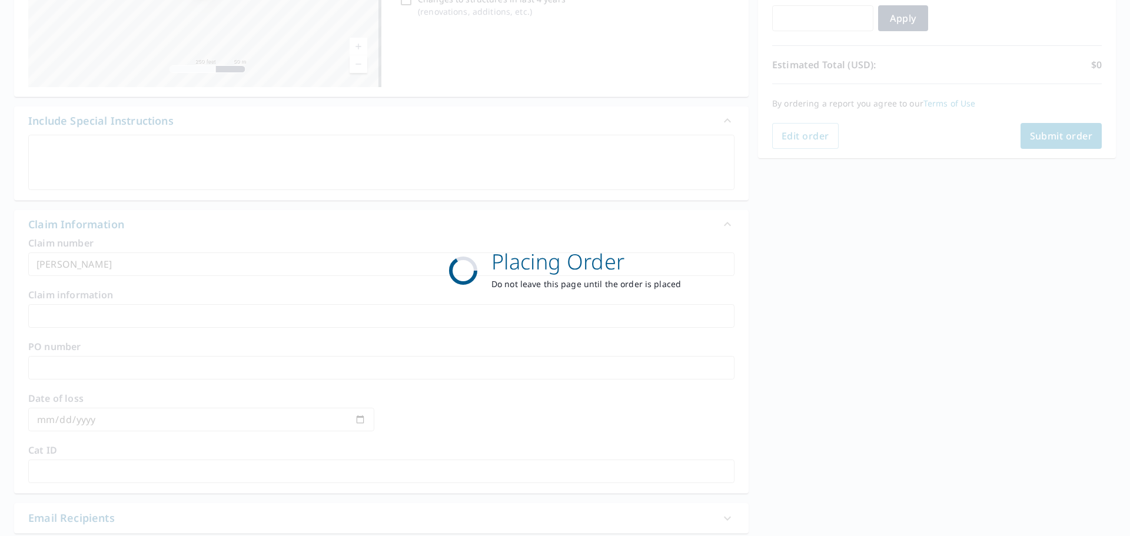
click at [354, 76] on div "Placing Order Do not leave this page until the order is placed" at bounding box center [565, 268] width 1130 height 536
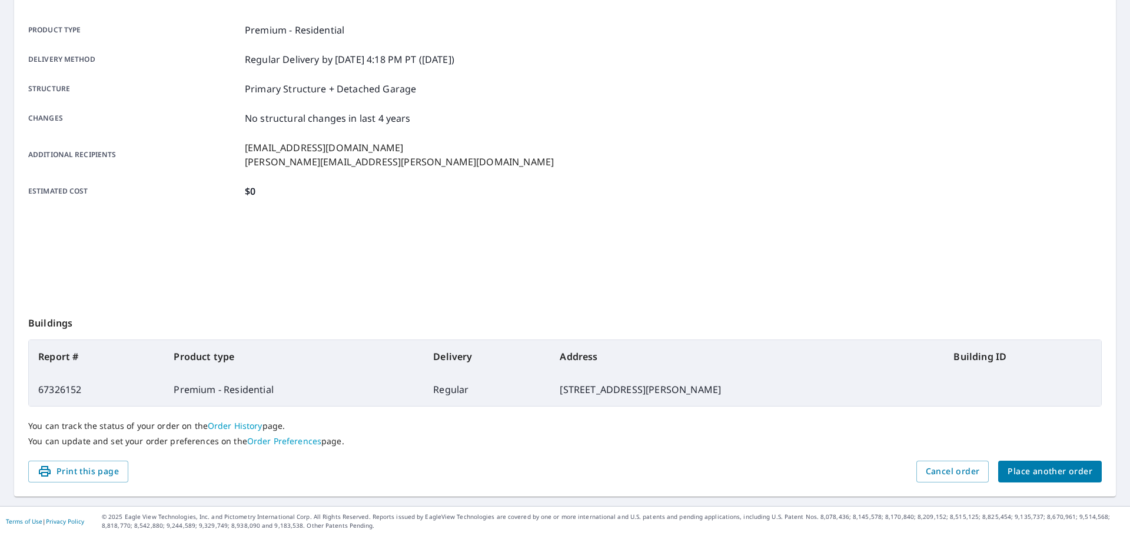
scroll to position [157, 0]
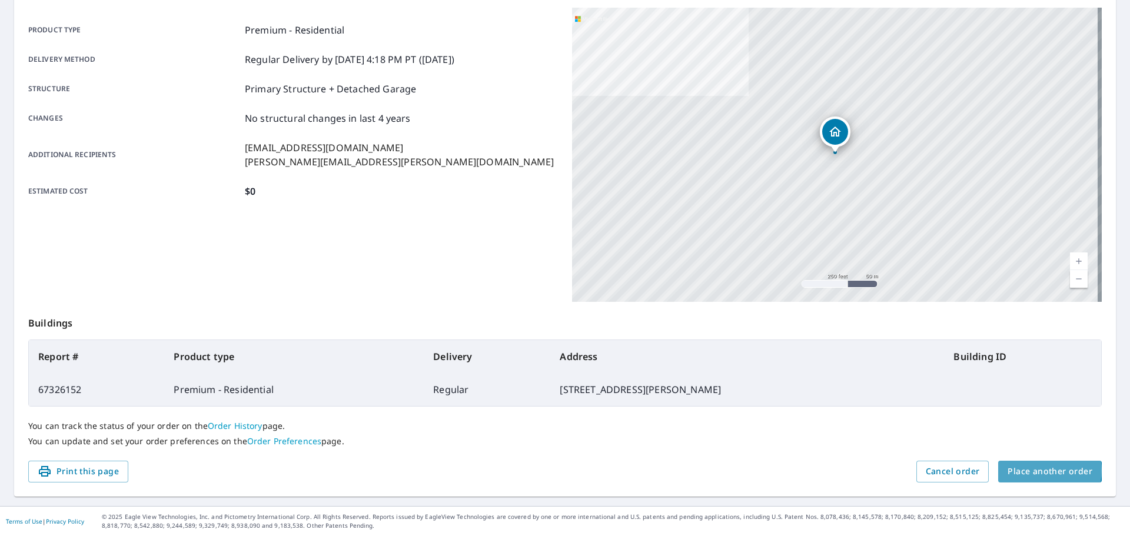
click at [1040, 470] on span "Place another order" at bounding box center [1049, 471] width 85 height 15
